Goal: Task Accomplishment & Management: Complete application form

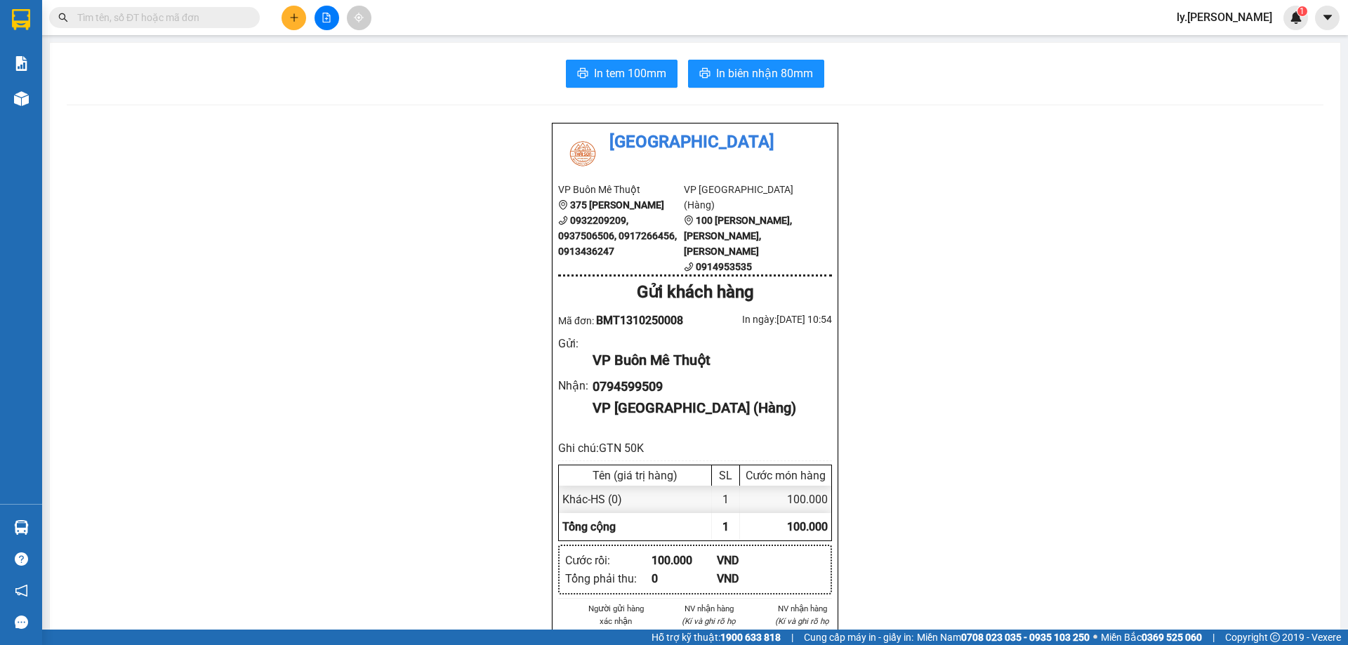
click at [287, 12] on button at bounding box center [293, 18] width 25 height 25
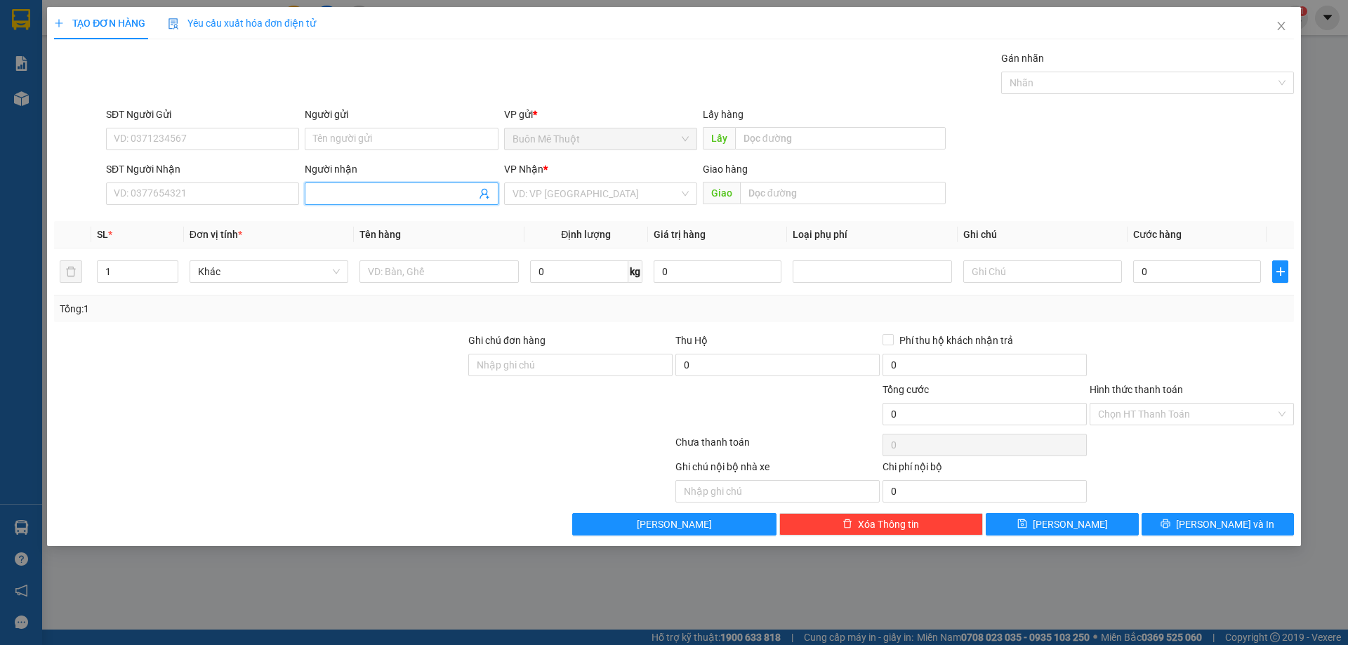
click at [355, 193] on input "Người nhận" at bounding box center [394, 193] width 162 height 15
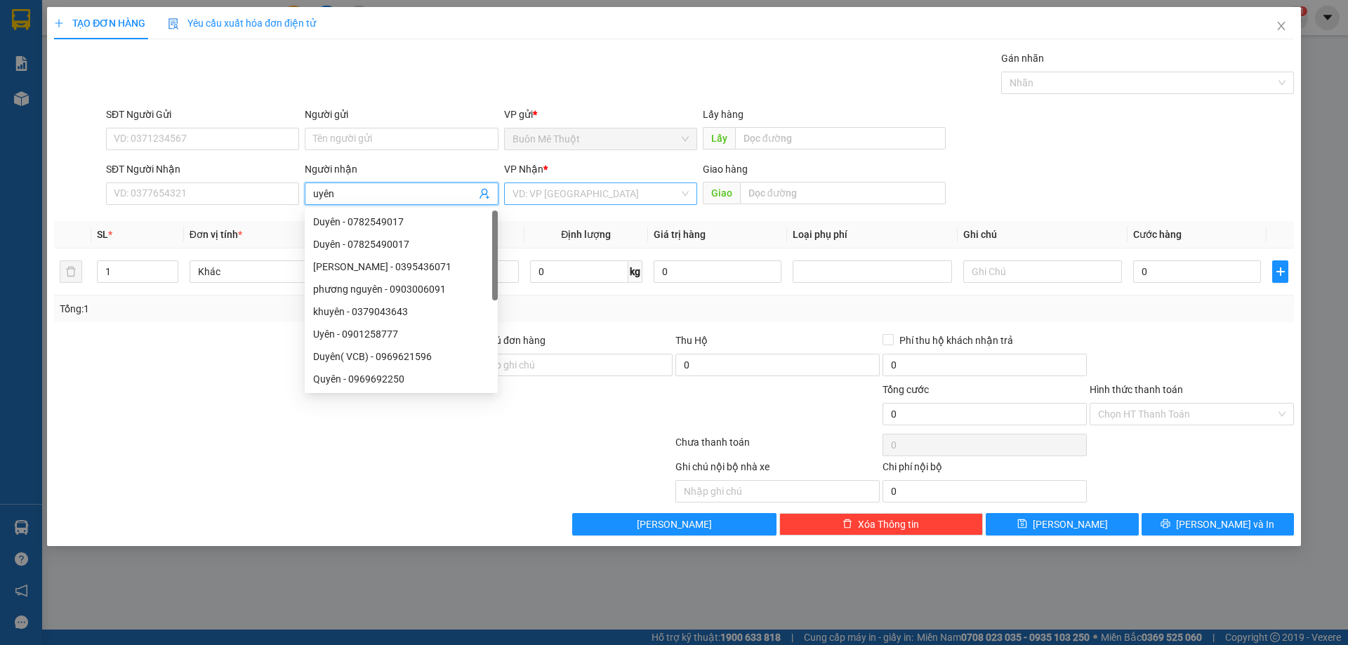
type input "uyên"
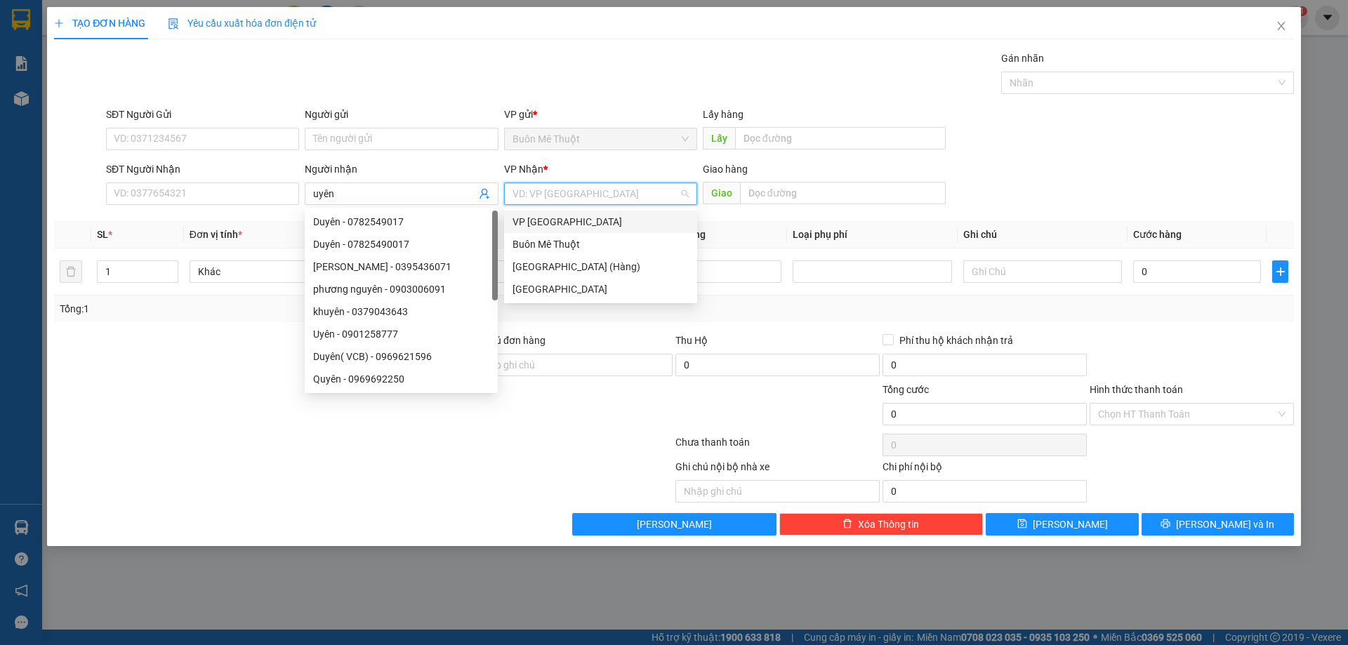
click at [583, 198] on input "search" at bounding box center [595, 193] width 166 height 21
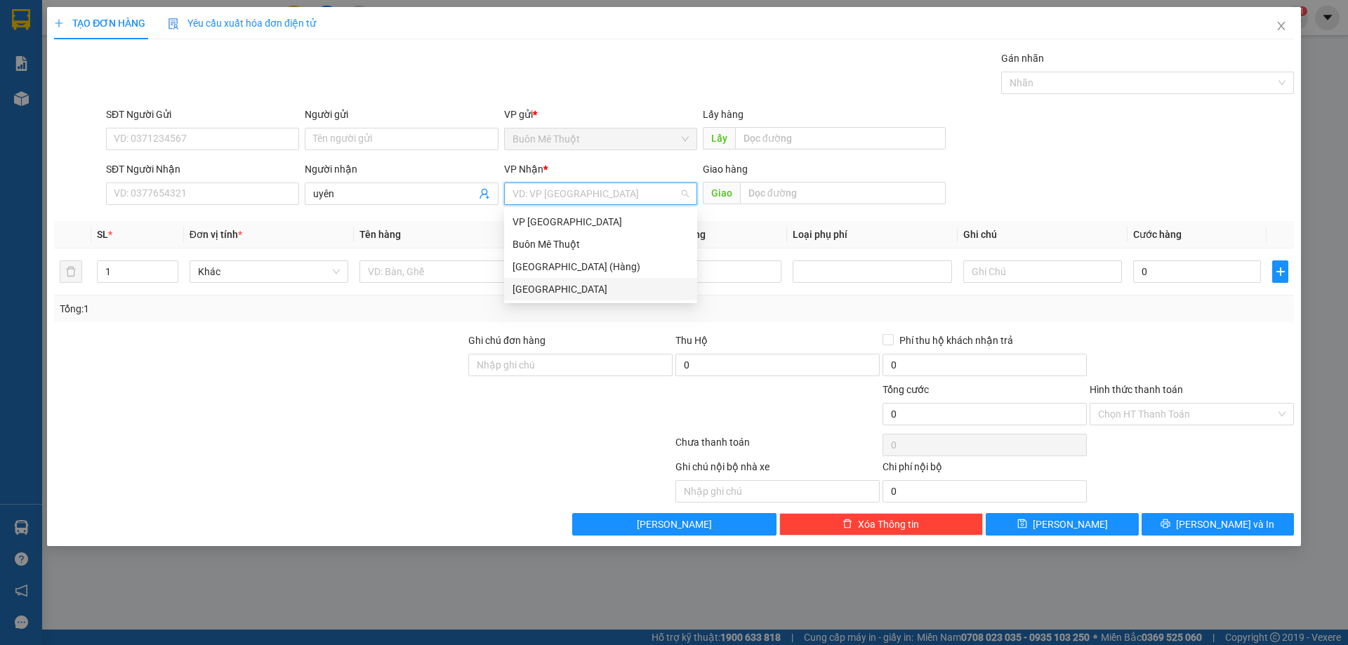
click at [571, 284] on div "[GEOGRAPHIC_DATA]" at bounding box center [600, 288] width 176 height 15
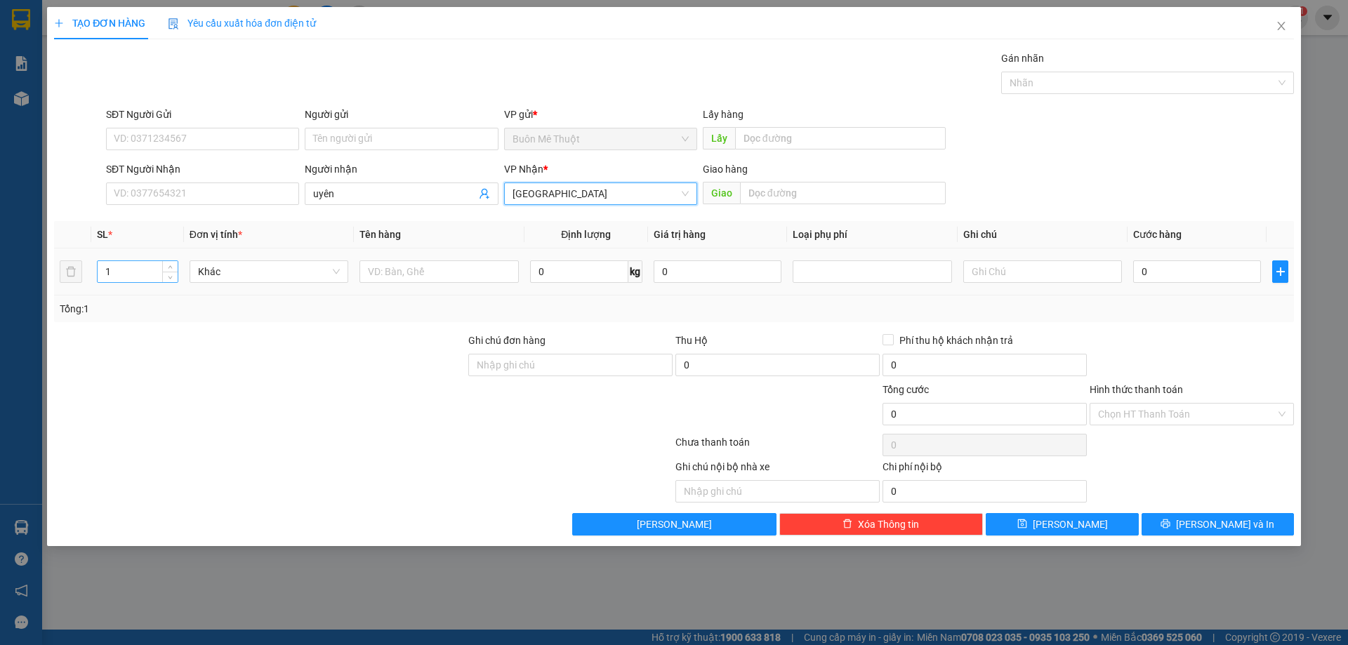
click at [145, 281] on input "1" at bounding box center [138, 271] width 80 height 21
type input "4"
click at [423, 279] on input "text" at bounding box center [438, 271] width 159 height 22
type input "thùng"
click at [1210, 279] on input "0" at bounding box center [1197, 271] width 128 height 22
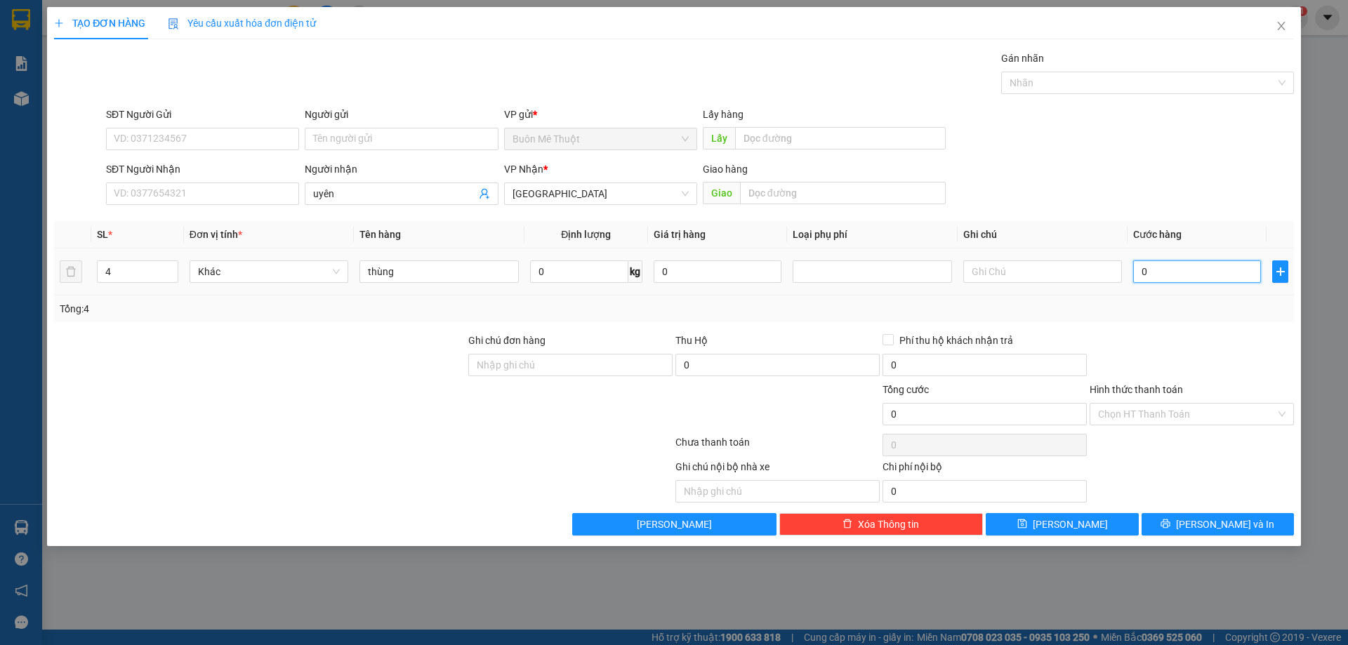
type input "2"
type input "20"
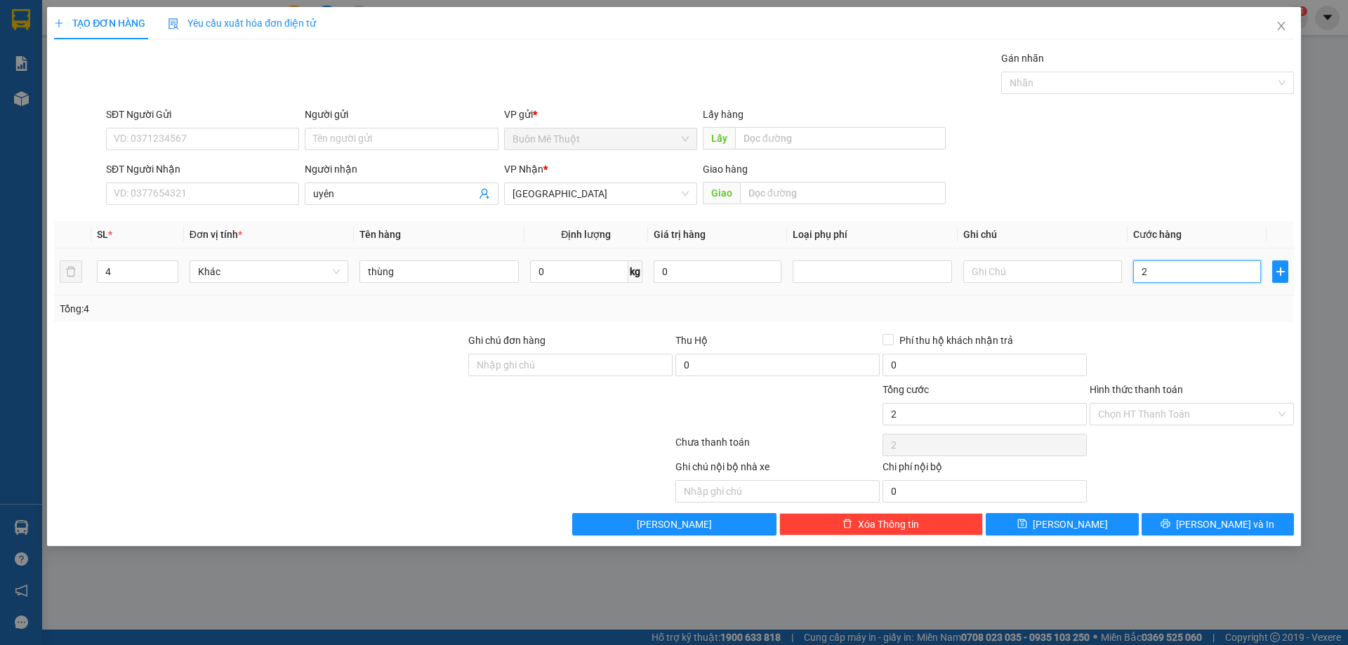
type input "20"
type input "200"
type input "200.000"
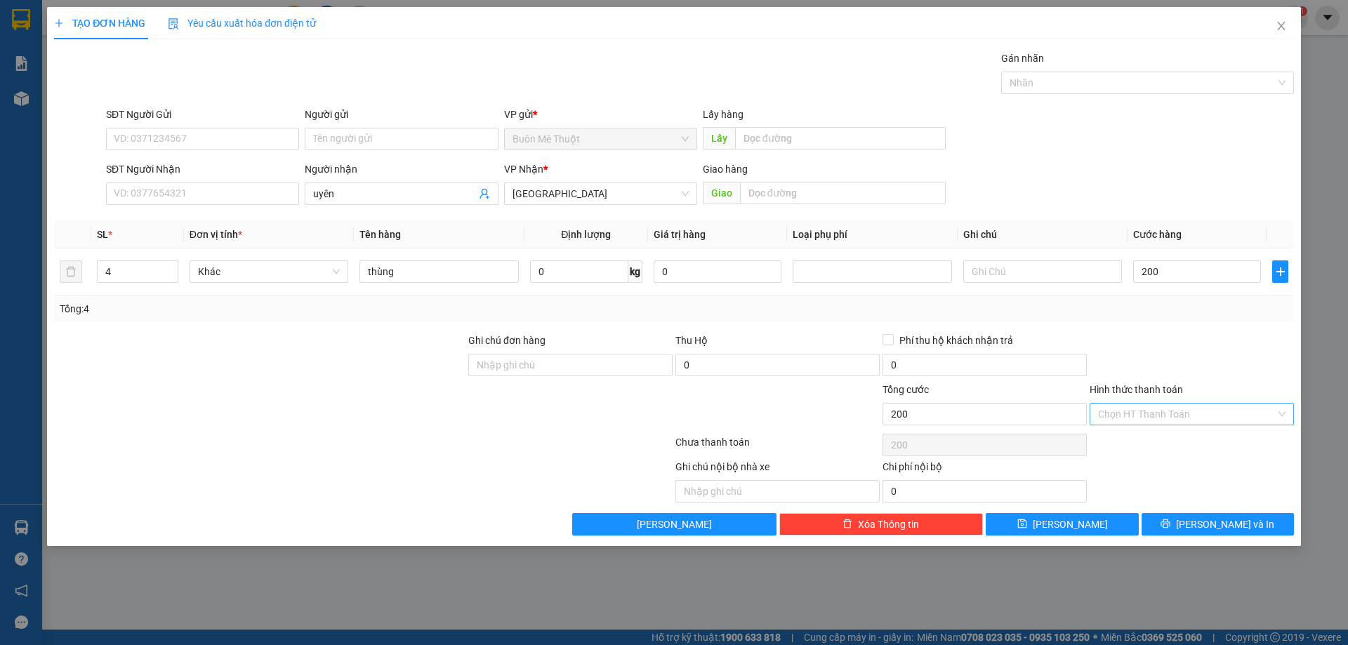
type input "200.000"
drag, startPoint x: 1128, startPoint y: 418, endPoint x: 1125, endPoint y: 461, distance: 42.9
click at [1128, 426] on div "Hình thức thanh toán Chọn HT Thanh Toán" at bounding box center [1191, 406] width 204 height 49
click at [1122, 449] on div "Tại văn phòng" at bounding box center [1191, 442] width 187 height 15
type input "0"
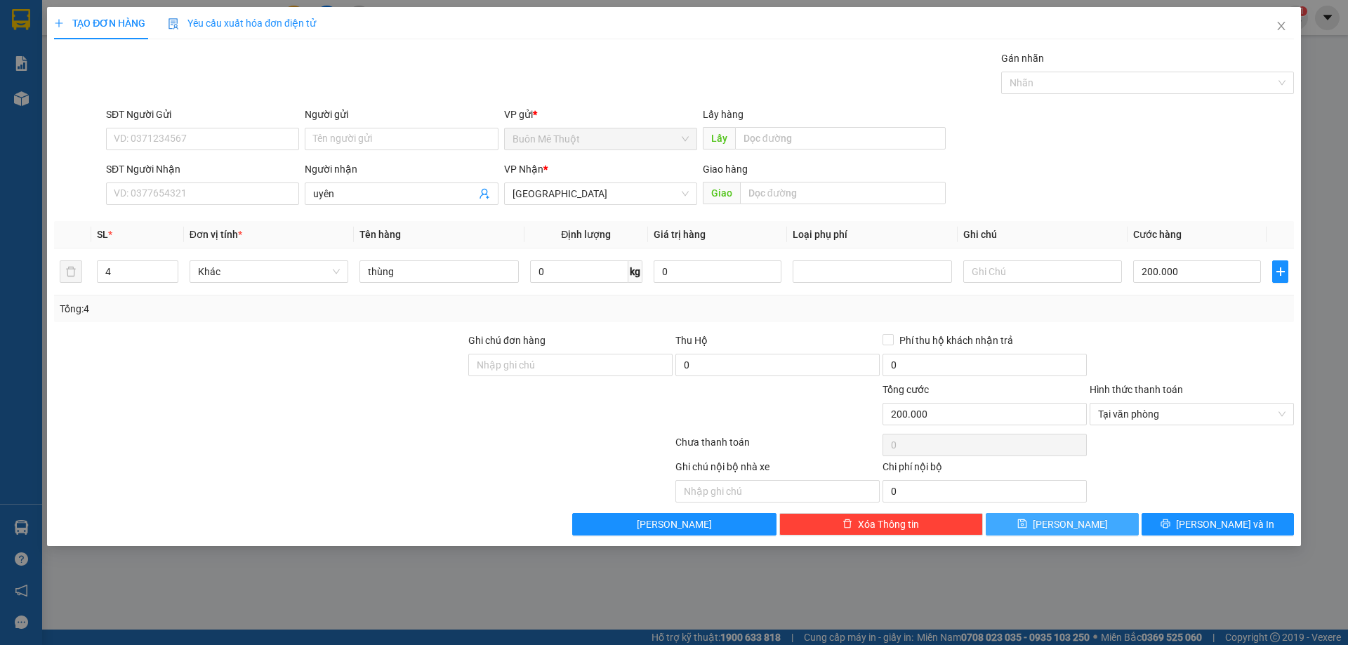
click at [1103, 519] on button "[PERSON_NAME]" at bounding box center [1062, 524] width 152 height 22
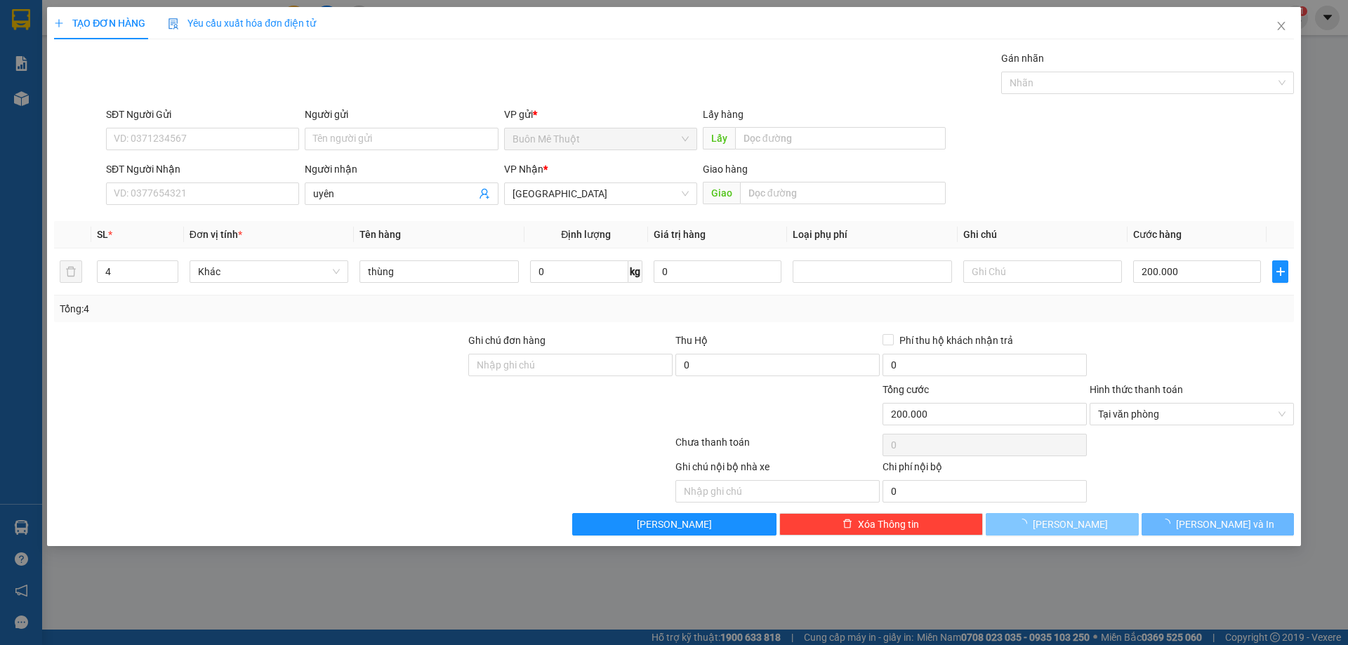
type input "1"
type input "0"
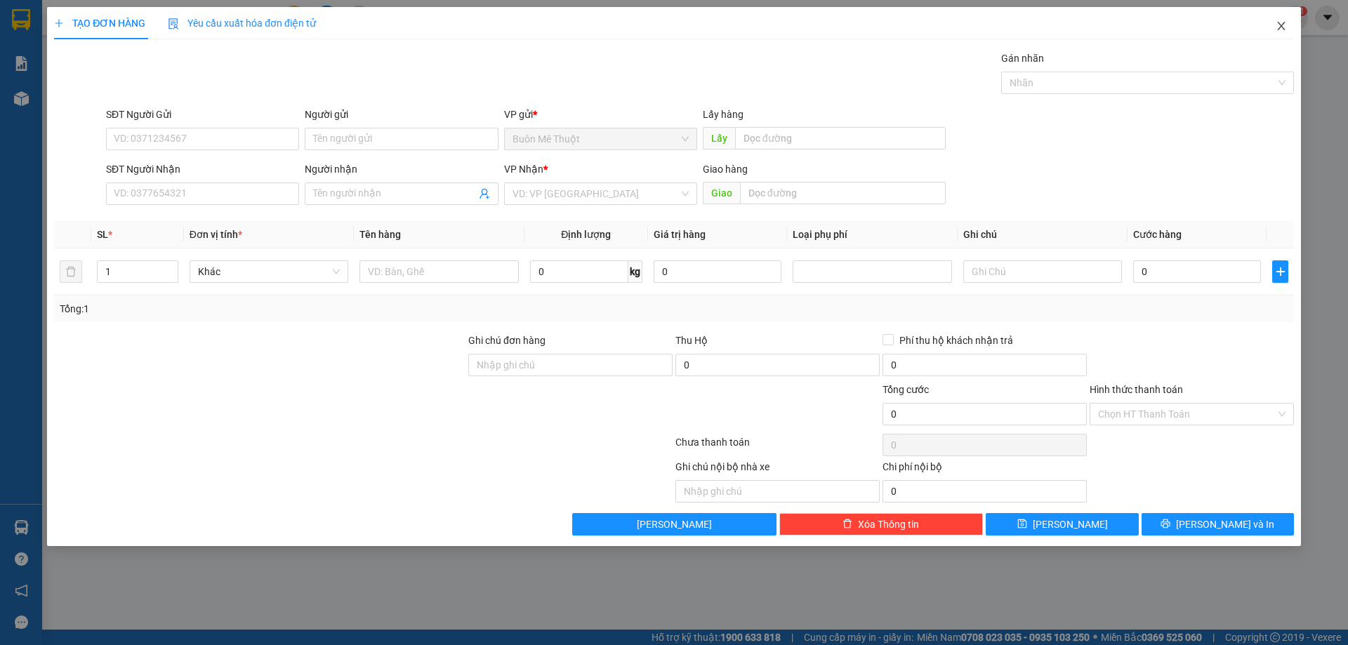
click at [1281, 28] on icon "close" at bounding box center [1281, 25] width 11 height 11
